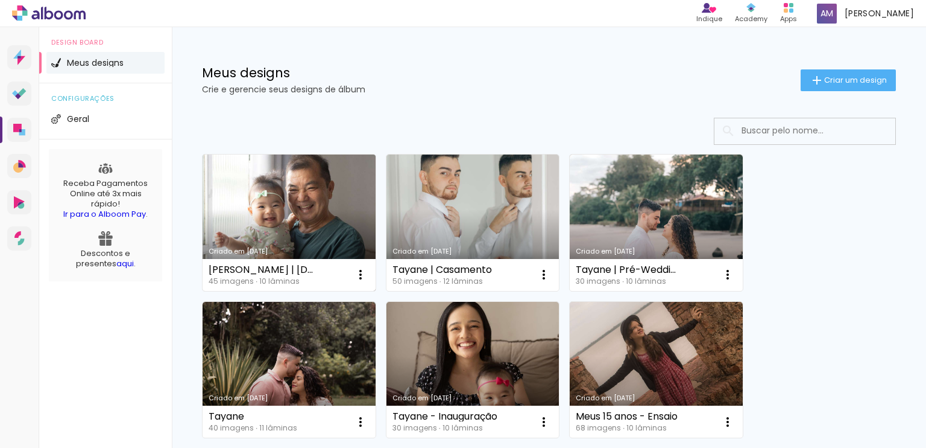
click at [293, 239] on link "Criado em [DATE]" at bounding box center [289, 222] width 173 height 136
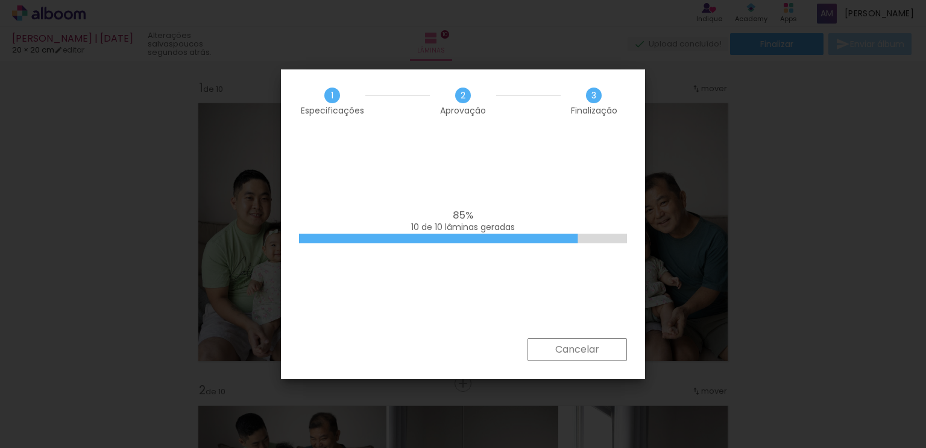
scroll to position [2818, 0]
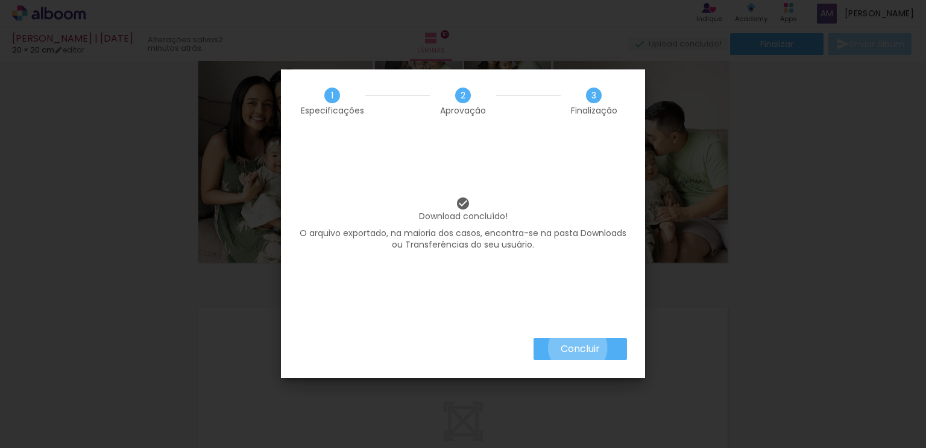
click at [0, 0] on slot "Concluir" at bounding box center [0, 0] width 0 height 0
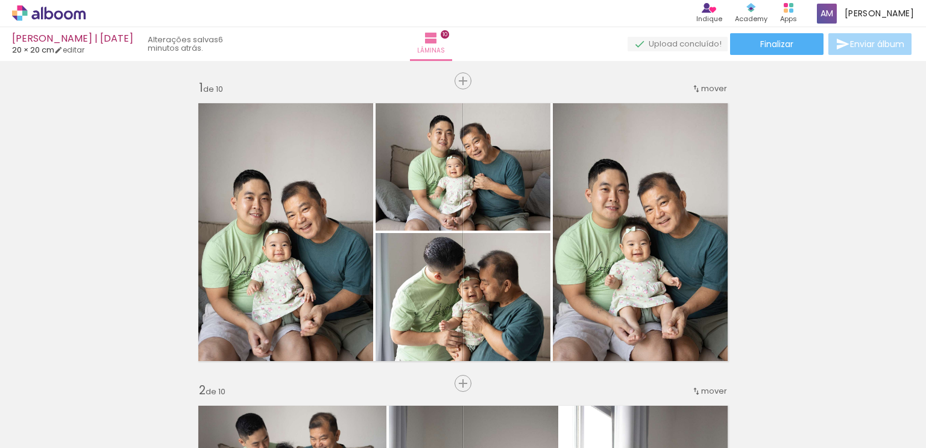
scroll to position [2818, 0]
